Goal: Register for event/course

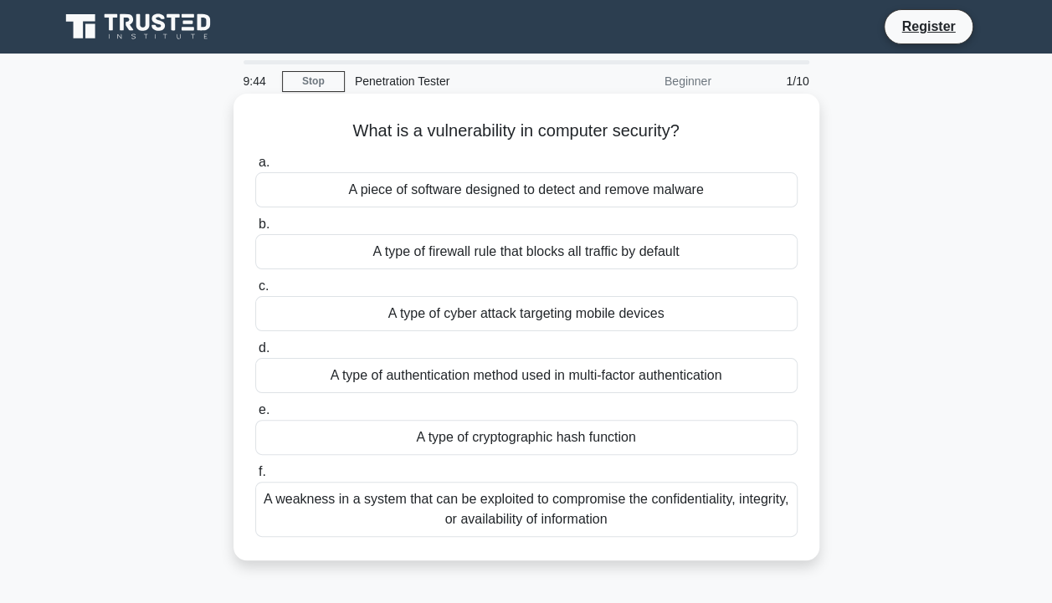
click at [506, 501] on div "A weakness in a system that can be exploited to compromise the confidentiality,…" at bounding box center [526, 509] width 542 height 55
click at [255, 478] on input "f. A weakness in a system that can be exploited to compromise the confidentiali…" at bounding box center [255, 472] width 0 height 11
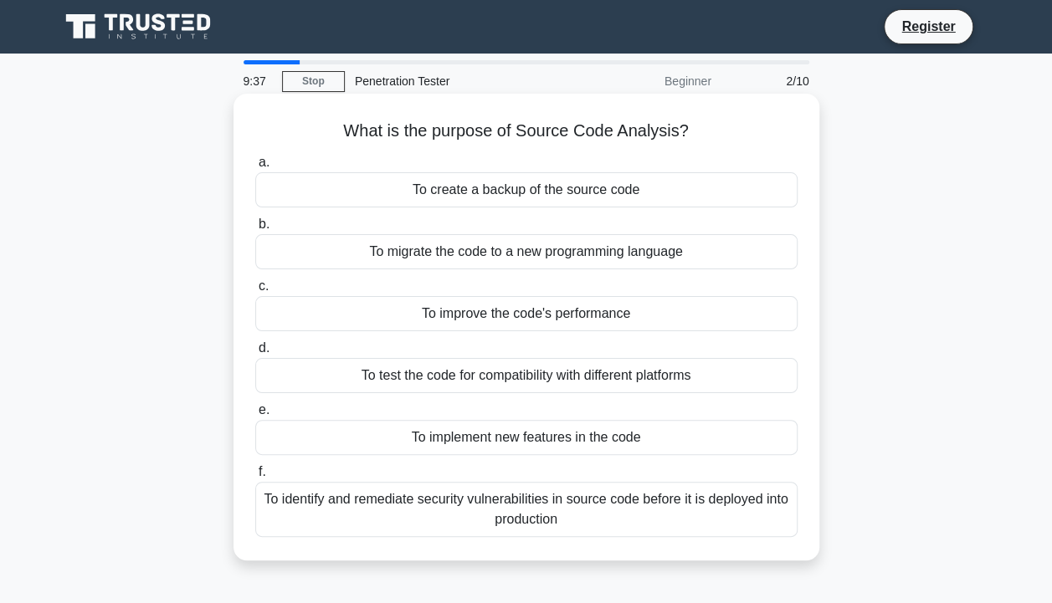
click at [571, 487] on div "To identify and remediate security vulnerabilities in source code before it is …" at bounding box center [526, 509] width 542 height 55
click at [255, 478] on input "f. To identify and remediate security vulnerabilities in source code before it …" at bounding box center [255, 472] width 0 height 11
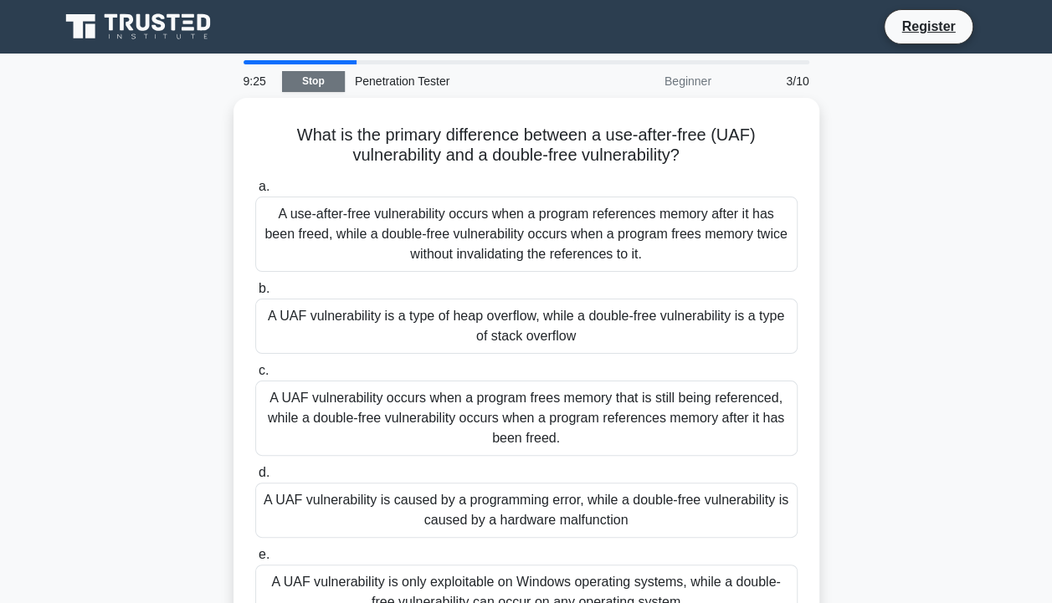
click at [321, 73] on link "Stop" at bounding box center [313, 81] width 63 height 21
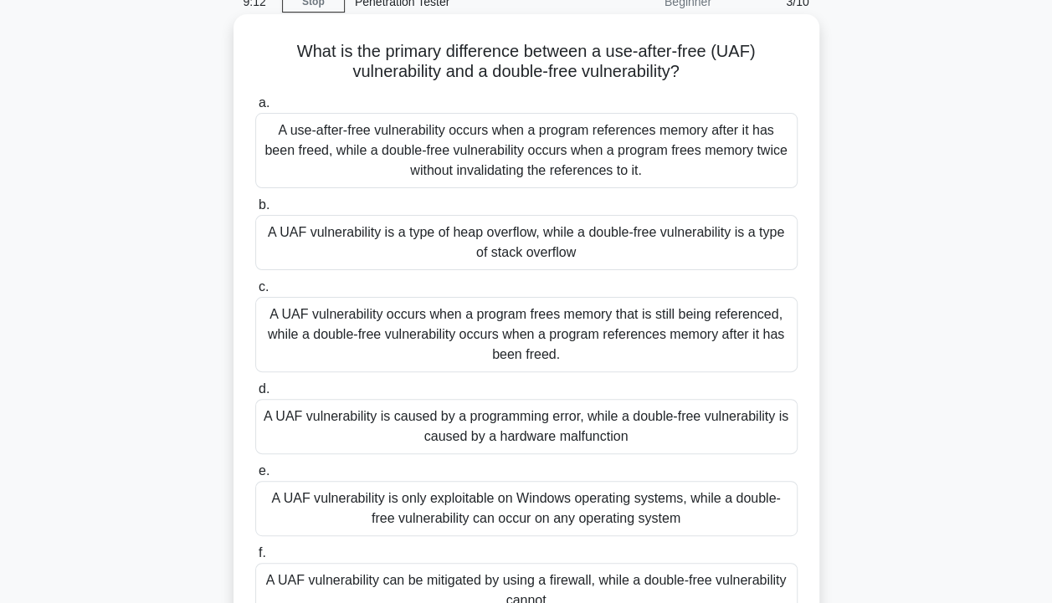
scroll to position [80, 0]
click at [464, 165] on div "A use-after-free vulnerability occurs when a program references memory after it…" at bounding box center [526, 149] width 542 height 75
click at [255, 108] on input "a. A use-after-free vulnerability occurs when a program references memory after…" at bounding box center [255, 102] width 0 height 11
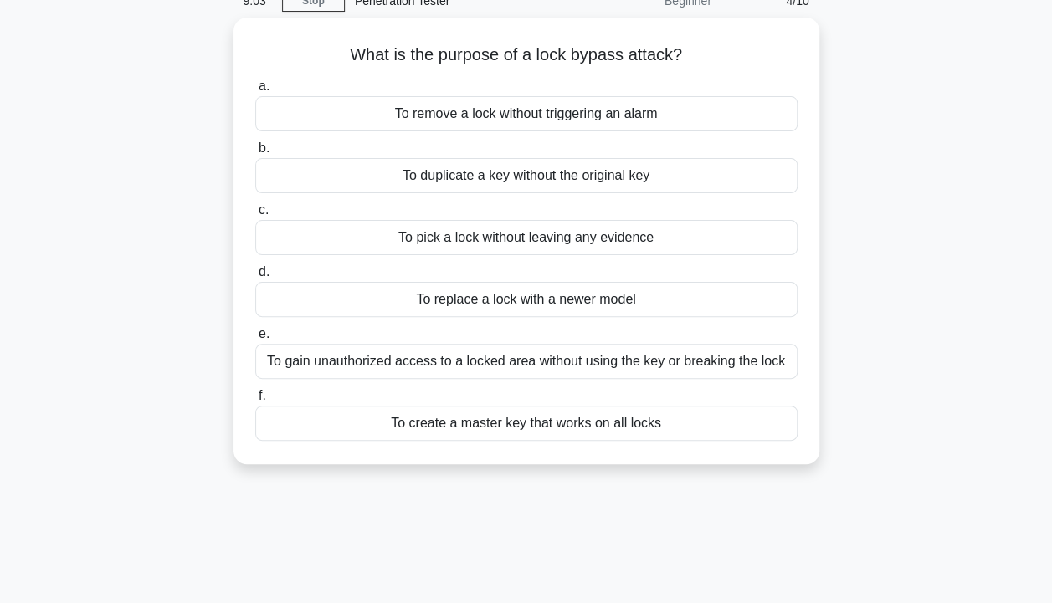
scroll to position [0, 0]
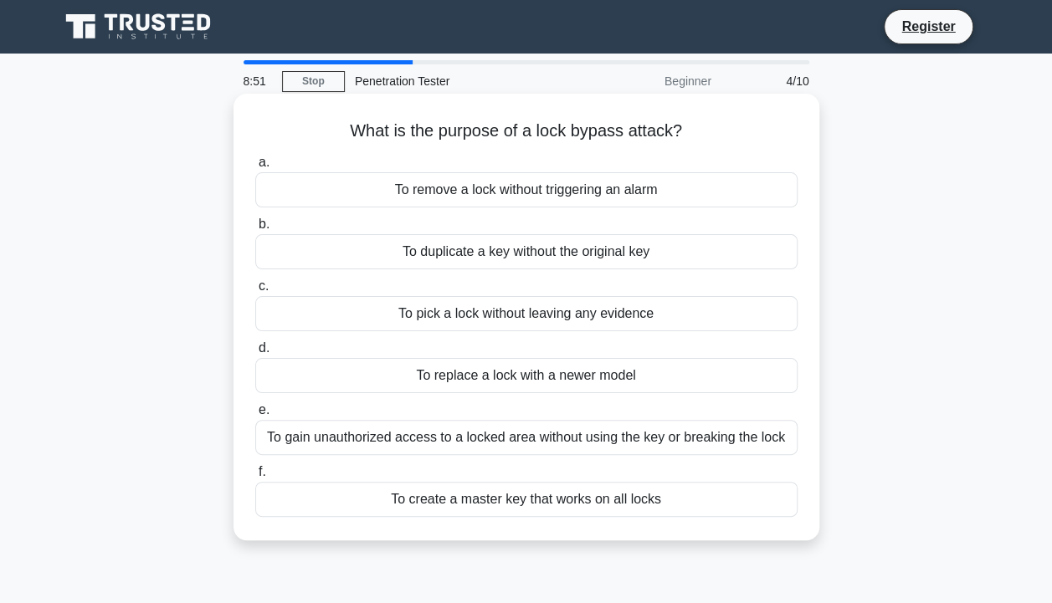
click at [529, 439] on div "To gain unauthorized access to a locked area without using the key or breaking …" at bounding box center [526, 437] width 542 height 35
click at [255, 416] on input "e. To gain unauthorized access to a locked area without using the key or breaki…" at bounding box center [255, 410] width 0 height 11
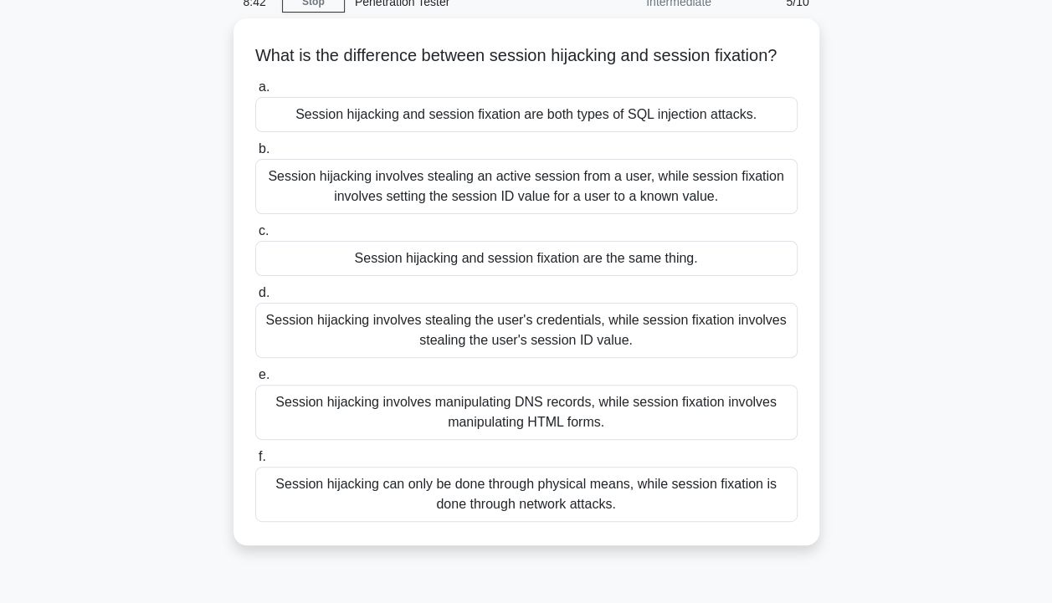
scroll to position [85, 0]
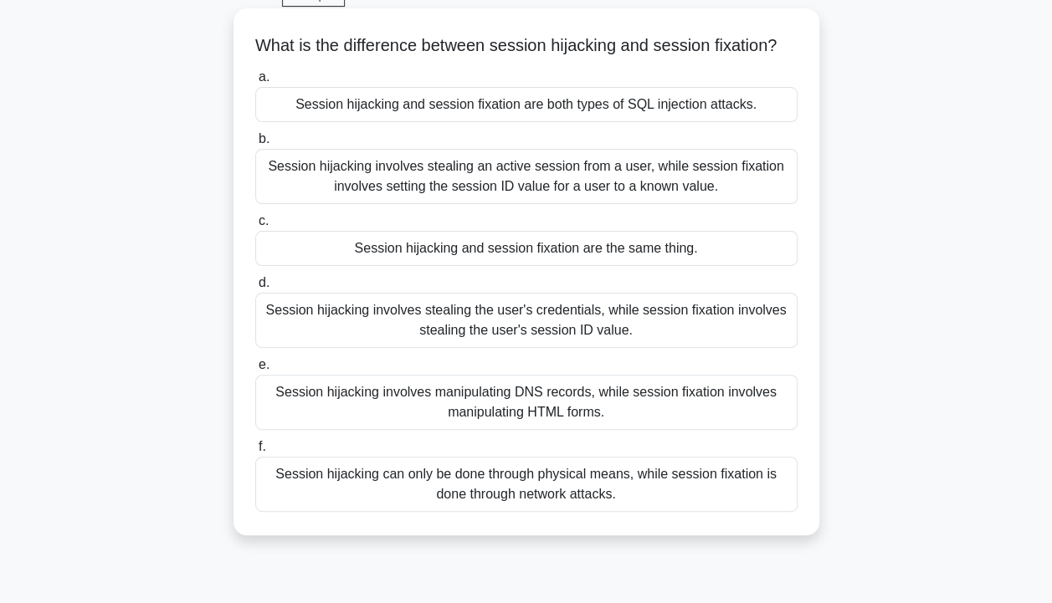
click at [681, 192] on div "Session hijacking involves stealing an active session from a user, while sessio…" at bounding box center [526, 176] width 542 height 55
click at [255, 145] on input "b. Session hijacking involves stealing an active session from a user, while ses…" at bounding box center [255, 139] width 0 height 11
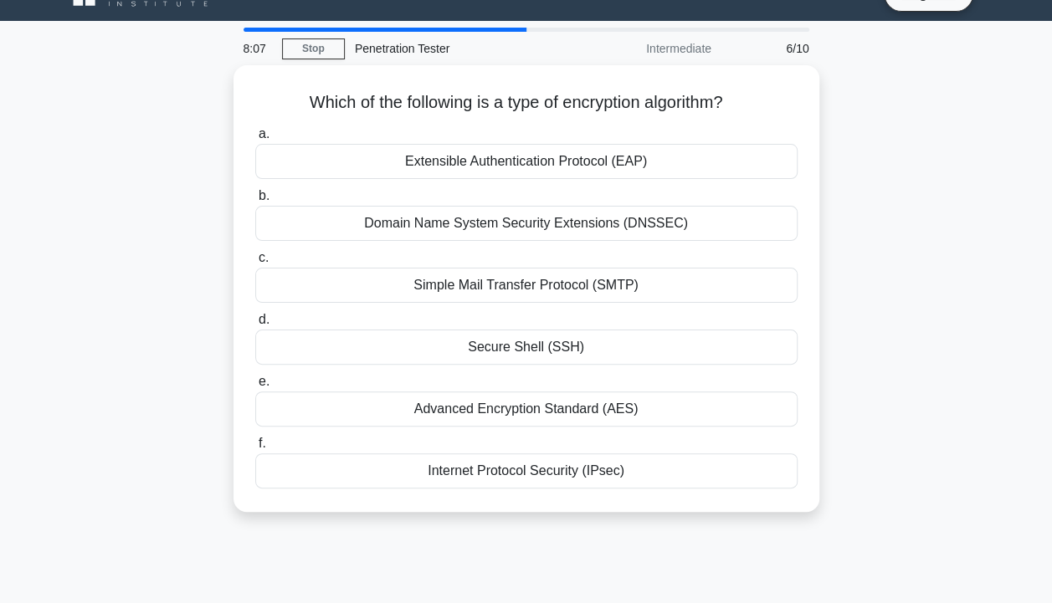
scroll to position [0, 0]
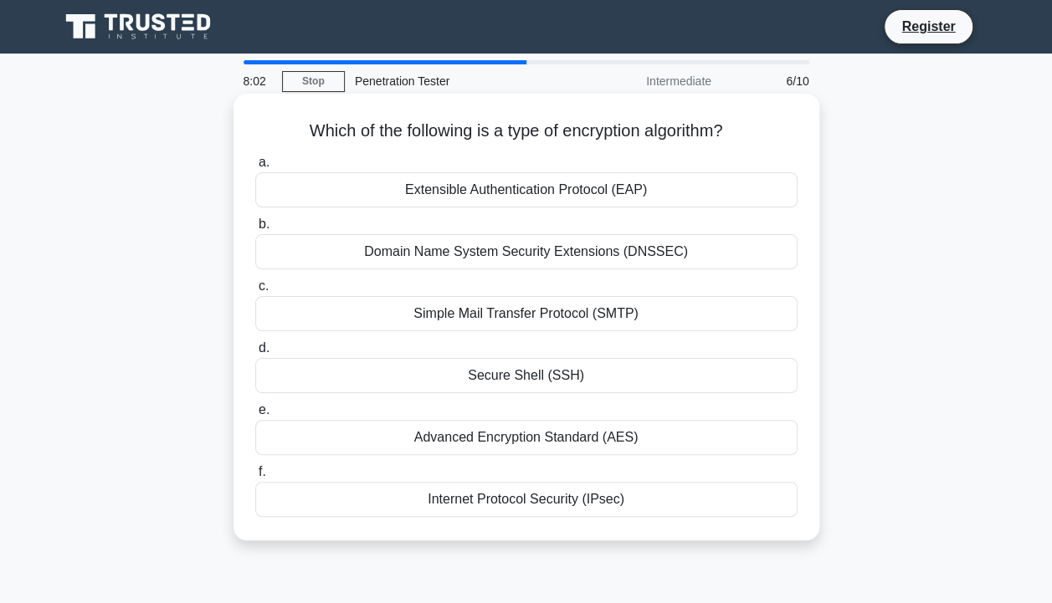
click at [557, 437] on div "Advanced Encryption Standard (AES)" at bounding box center [526, 437] width 542 height 35
click at [255, 416] on input "e. Advanced Encryption Standard (AES)" at bounding box center [255, 410] width 0 height 11
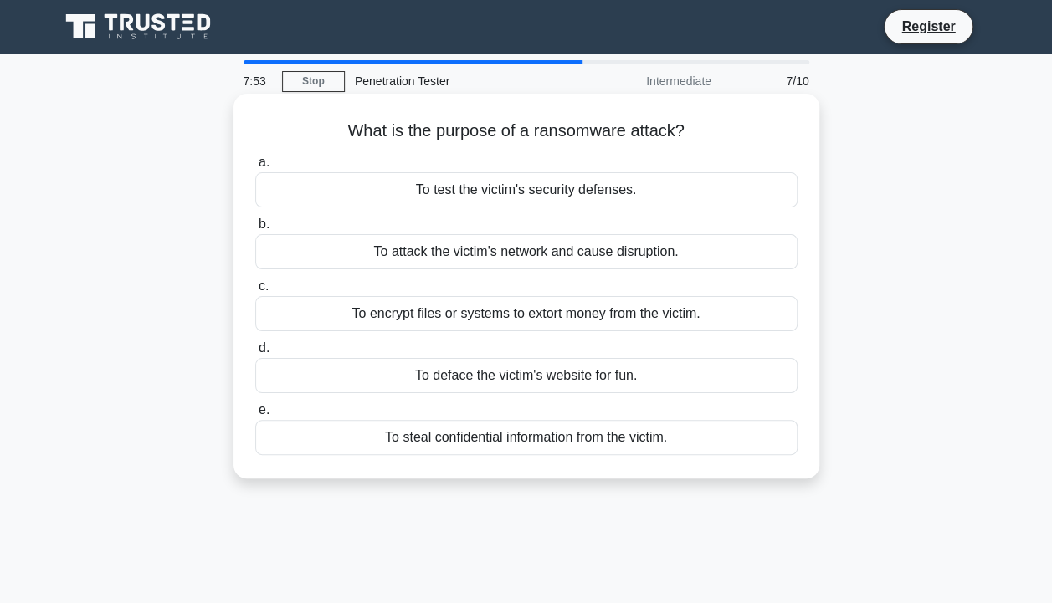
click at [496, 319] on div "To encrypt files or systems to extort money from the victim." at bounding box center [526, 313] width 542 height 35
click at [255, 292] on input "c. To encrypt files or systems to extort money from the victim." at bounding box center [255, 286] width 0 height 11
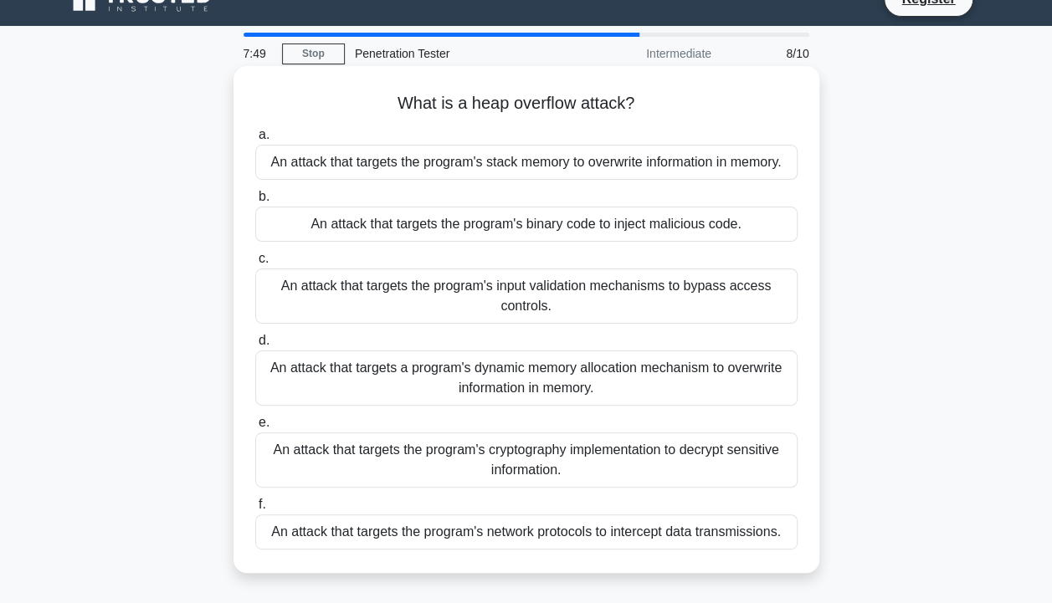
scroll to position [28, 0]
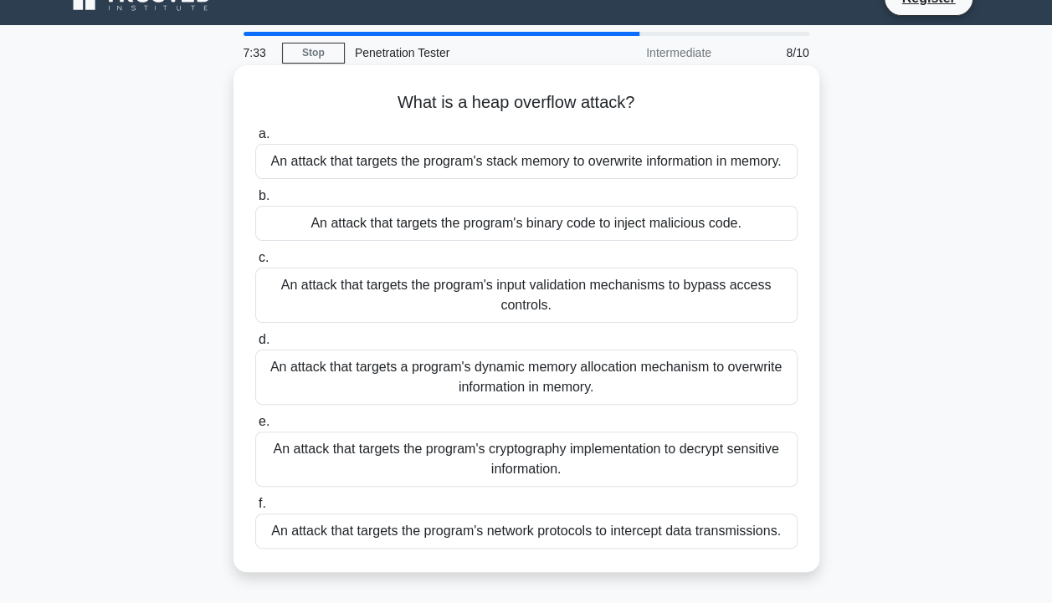
click at [601, 167] on div "An attack that targets the program's stack memory to overwrite information in m…" at bounding box center [526, 161] width 542 height 35
click at [255, 140] on input "a. An attack that targets the program's stack memory to overwrite information i…" at bounding box center [255, 134] width 0 height 11
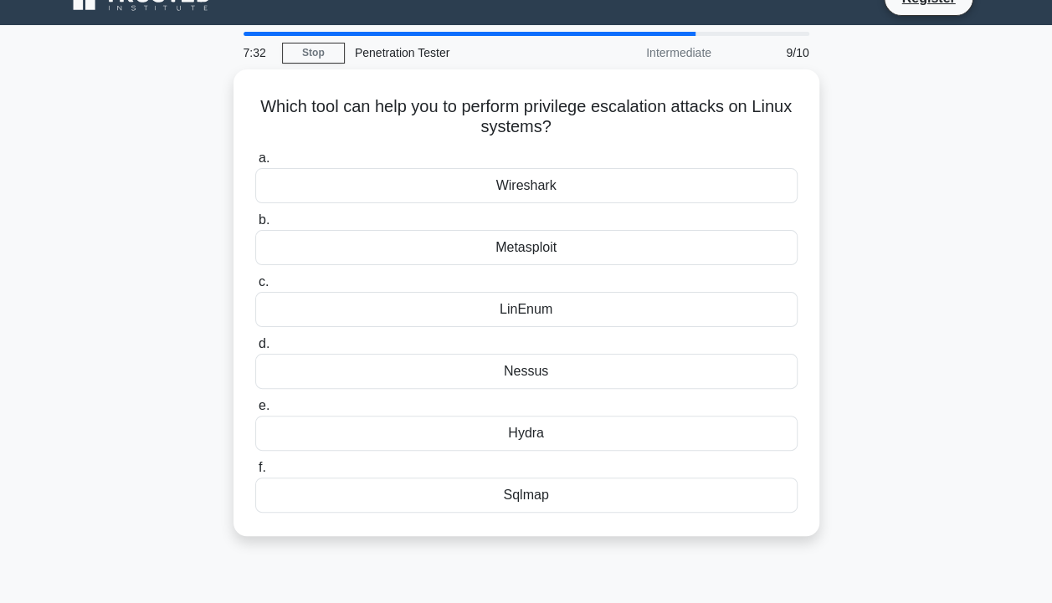
scroll to position [0, 0]
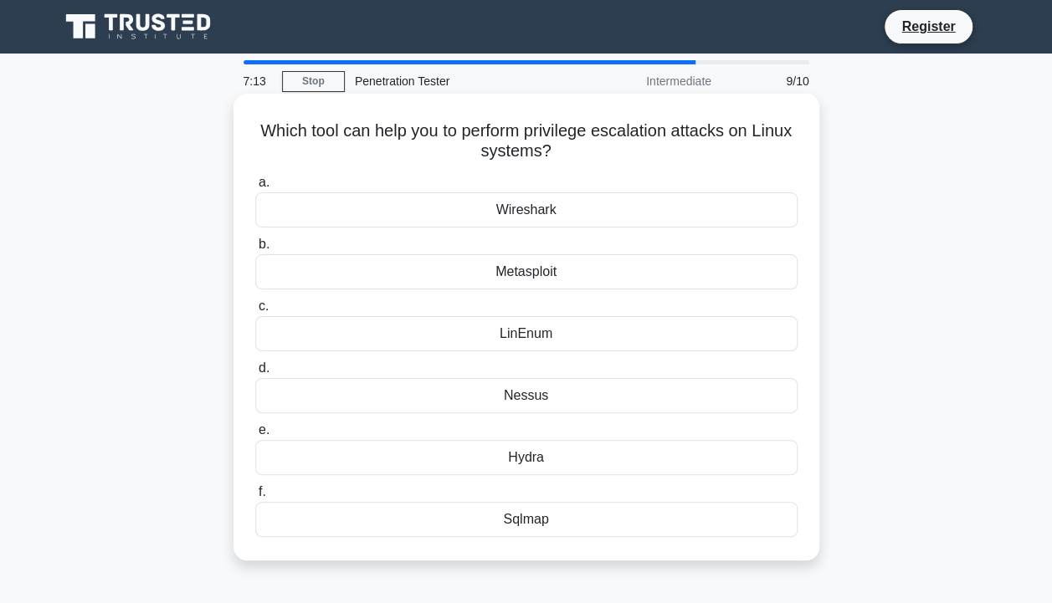
click at [569, 273] on div "Metasploit" at bounding box center [526, 271] width 542 height 35
click at [255, 250] on input "b. Metasploit" at bounding box center [255, 244] width 0 height 11
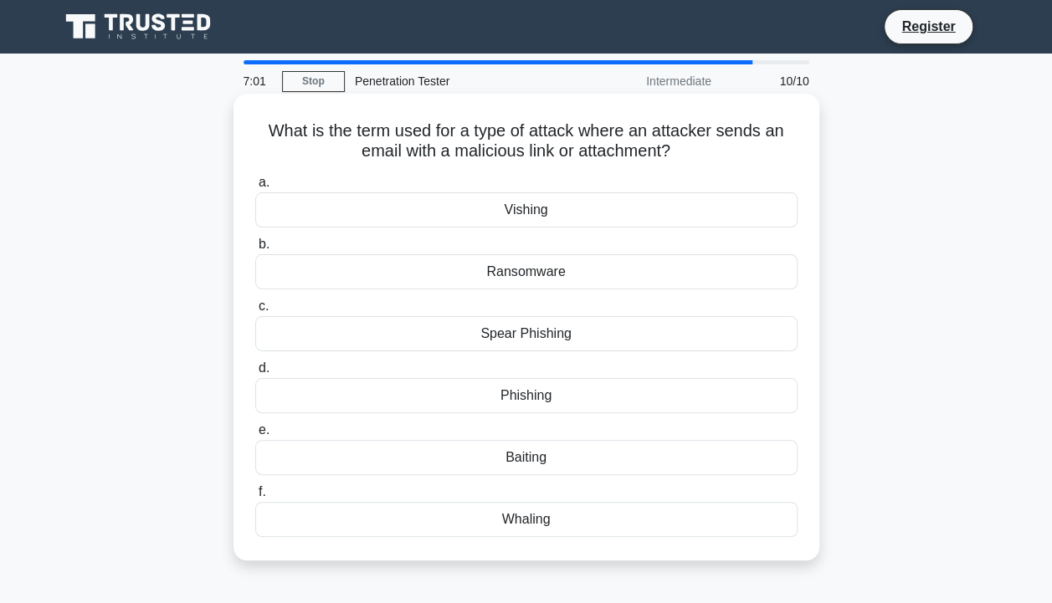
click at [546, 395] on div "Phishing" at bounding box center [526, 395] width 542 height 35
click at [255, 374] on input "d. Phishing" at bounding box center [255, 368] width 0 height 11
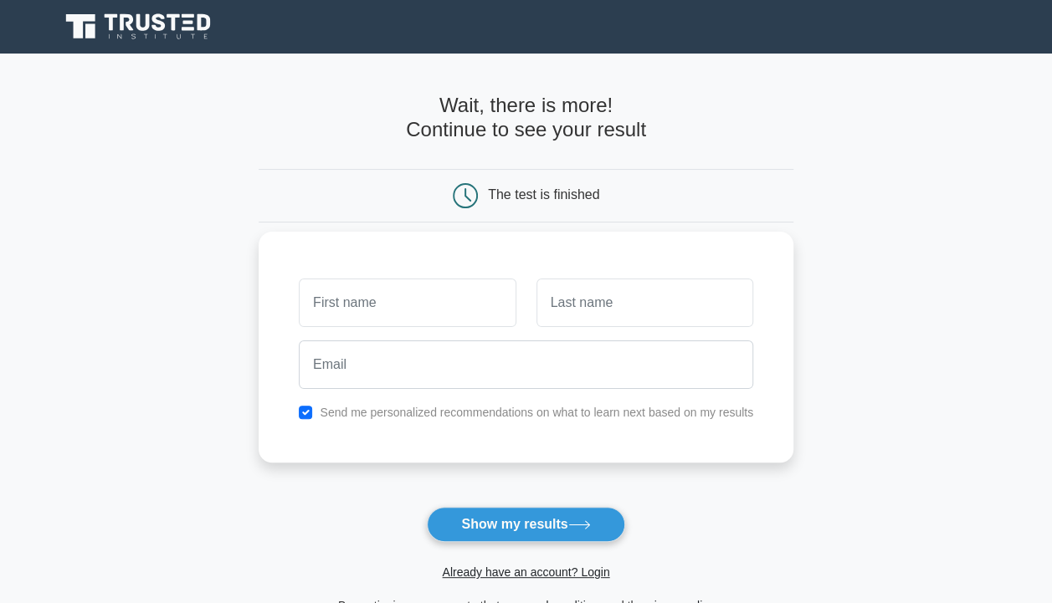
click at [421, 307] on input "text" at bounding box center [407, 303] width 217 height 49
click at [594, 319] on input "text" at bounding box center [644, 303] width 217 height 49
drag, startPoint x: 490, startPoint y: 312, endPoint x: 287, endPoint y: 311, distance: 203.4
click at [287, 311] on div "SIDD Send me personalized recommendations on what to learn next based on my res…" at bounding box center [526, 347] width 535 height 231
type input "MAX"
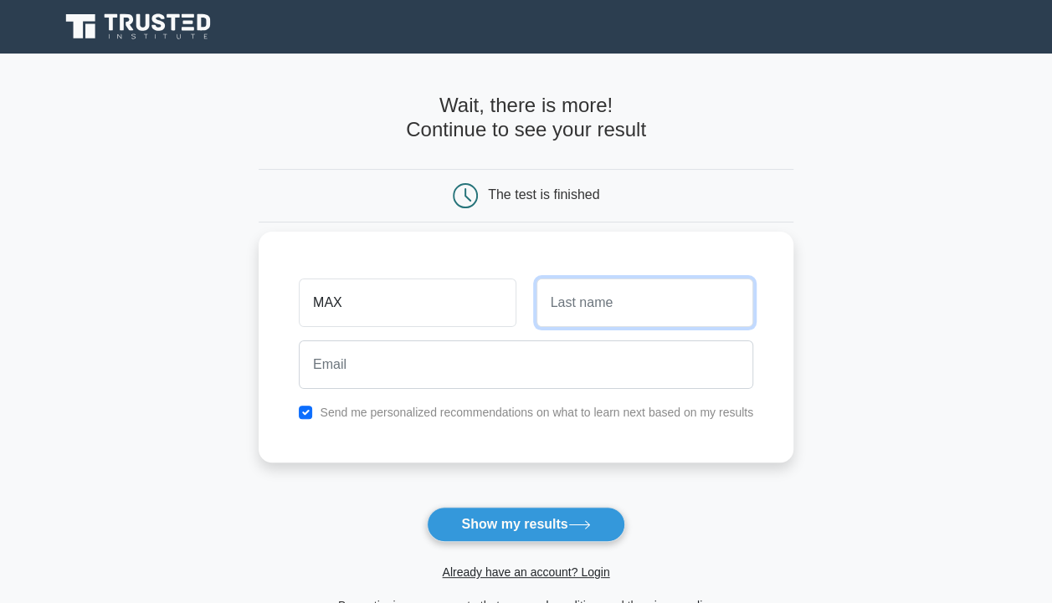
type input "b"
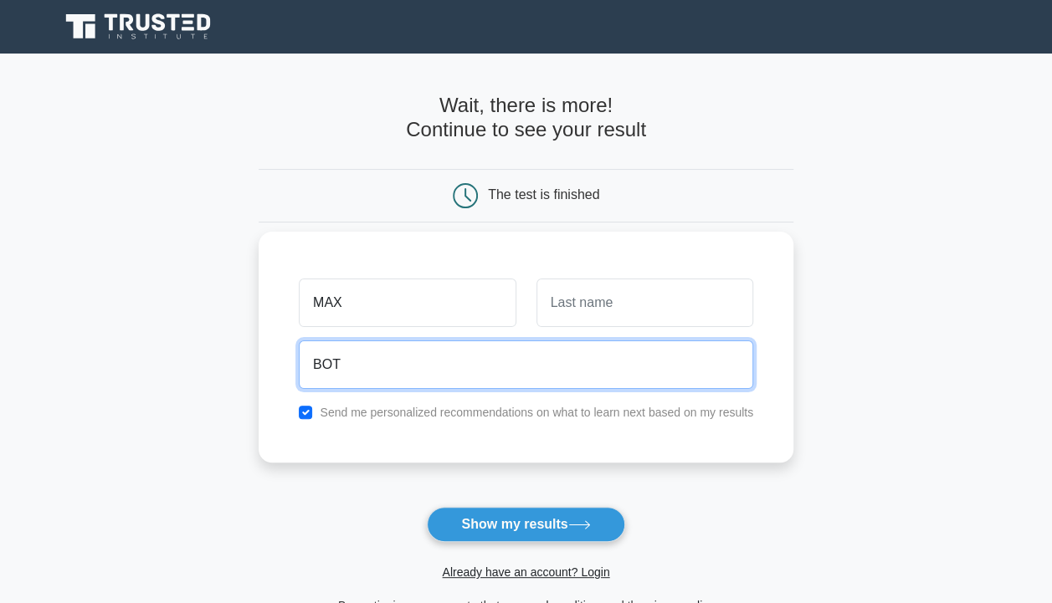
type input "BOT"
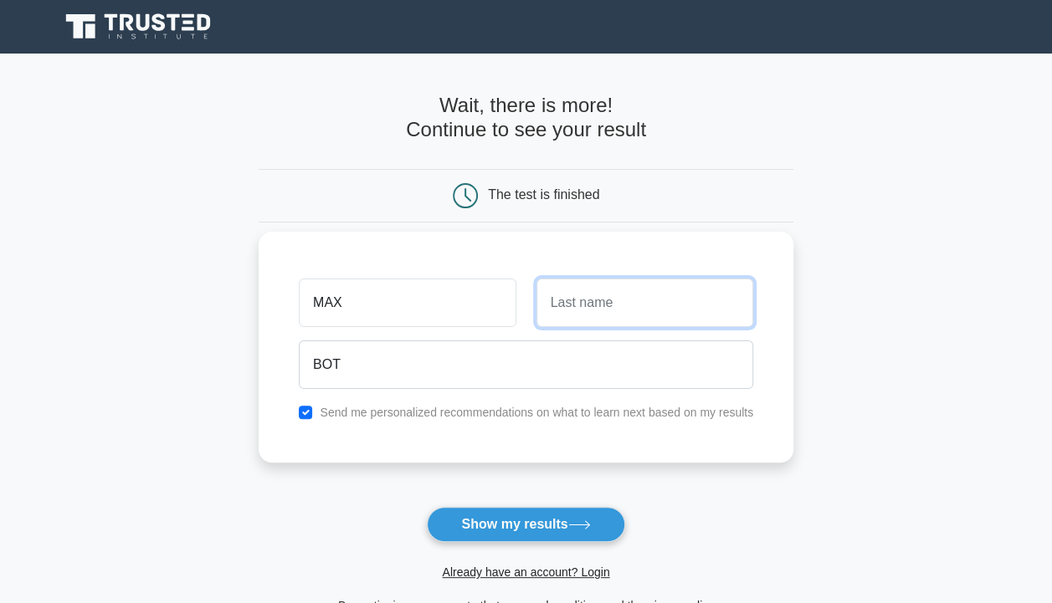
click at [569, 305] on input "text" at bounding box center [644, 303] width 217 height 49
type input "BOT"
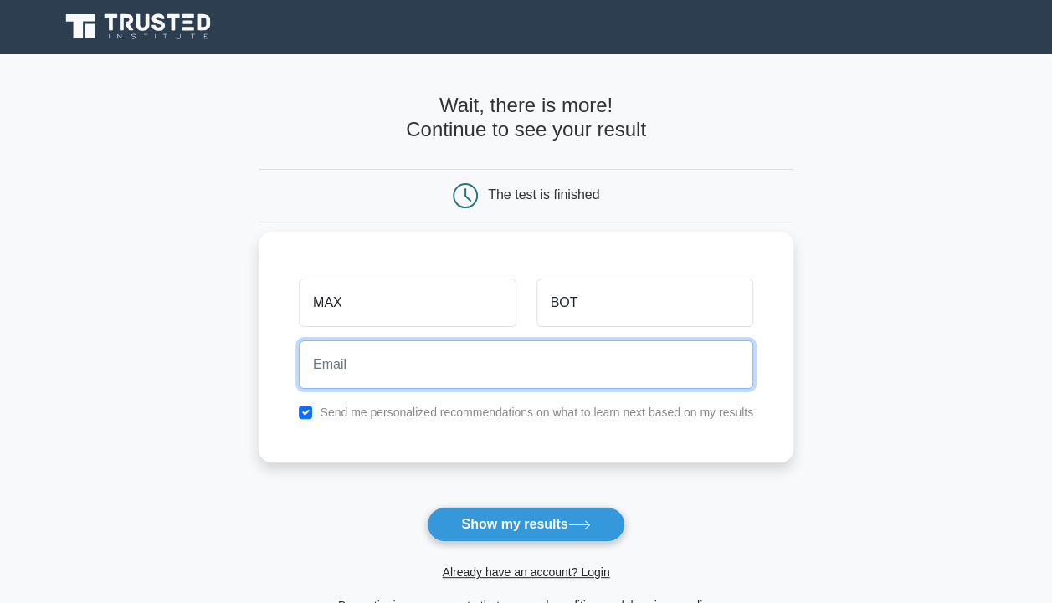
scroll to position [235, 0]
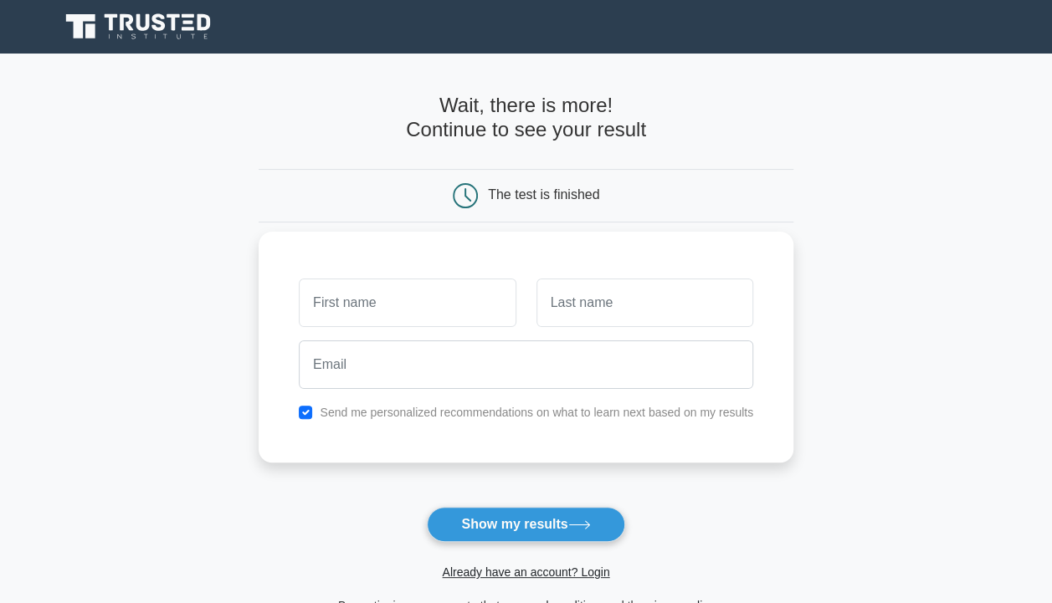
type input "m"
type input "Max"
click at [616, 295] on input "text" at bounding box center [644, 303] width 217 height 49
type input "Bot"
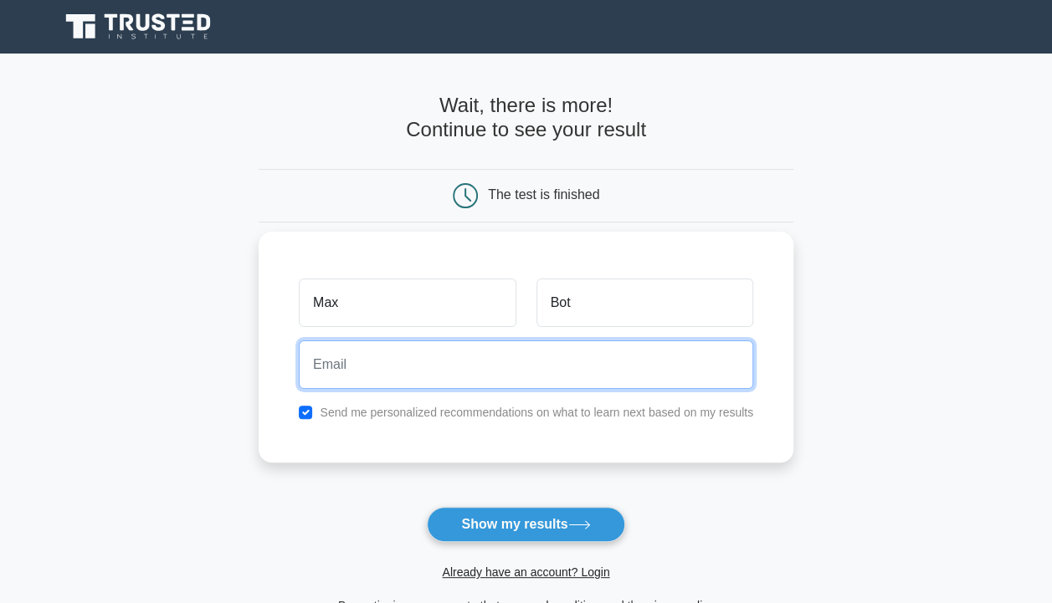
click at [599, 365] on input "email" at bounding box center [526, 365] width 454 height 49
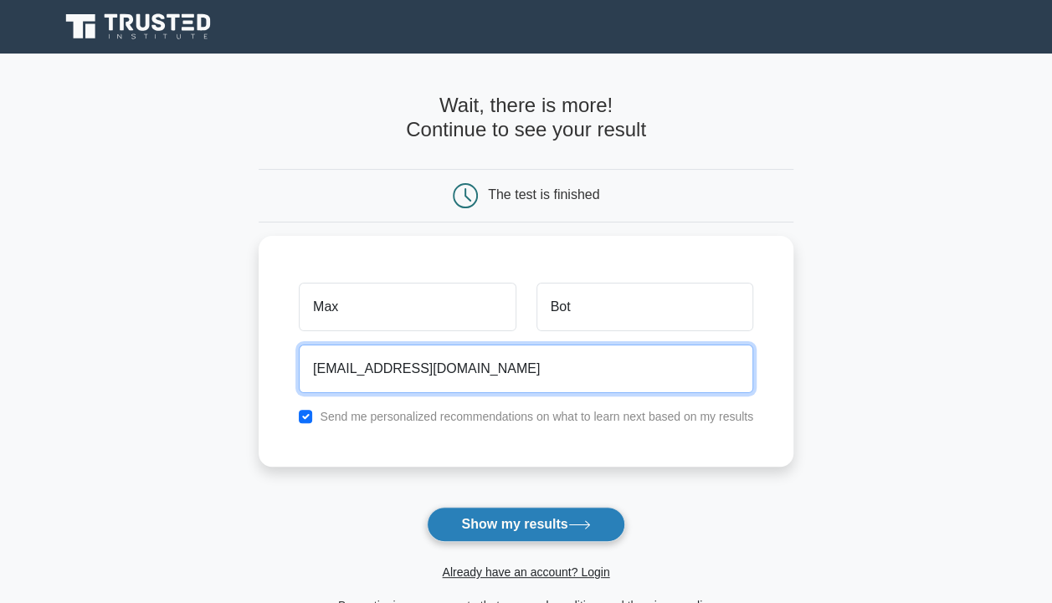
type input "thircy060@rmkcet.ac.in"
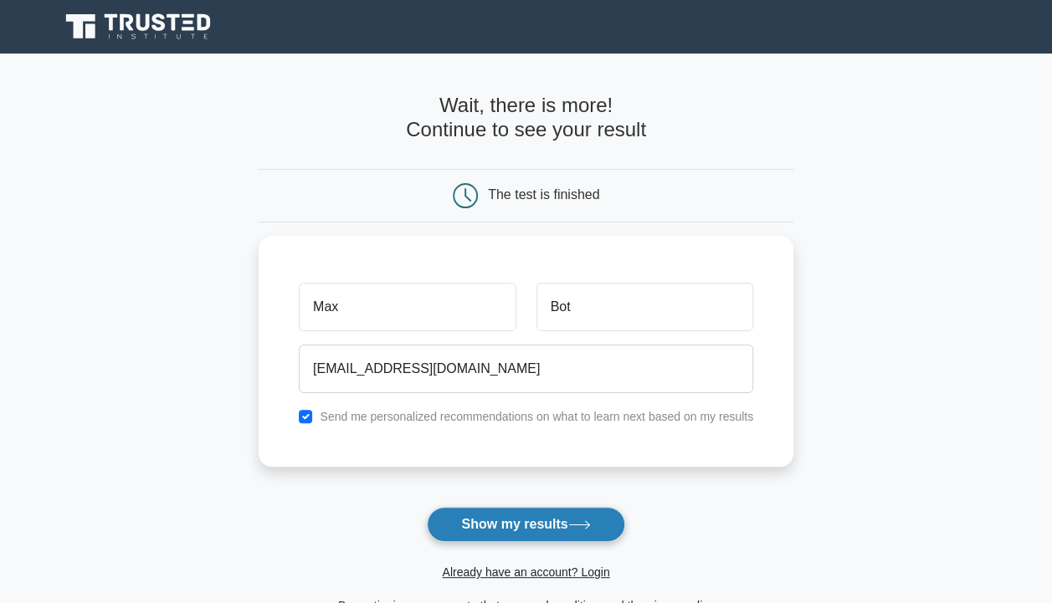
click at [556, 513] on button "Show my results" at bounding box center [526, 524] width 198 height 35
